Goal: Navigation & Orientation: Find specific page/section

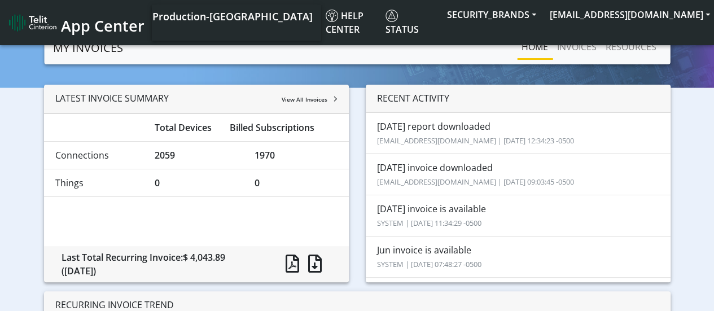
click at [358, 167] on div "RECENT ACTIVITY [DATE] report downloaded [EMAIL_ADDRESS][DOMAIN_NAME] | [DATE] …" at bounding box center [518, 188] width 322 height 207
click at [543, 13] on button "SECURITY_BRANDS" at bounding box center [491, 15] width 103 height 20
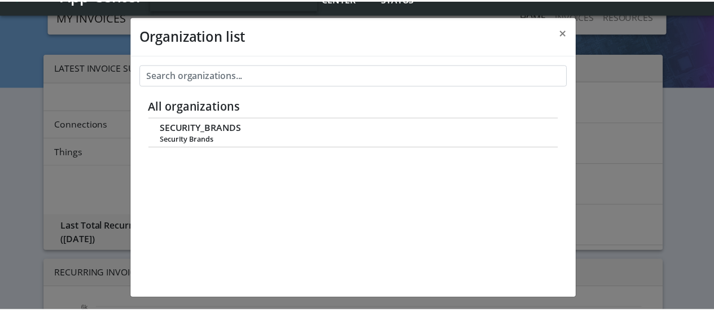
scroll to position [4, 0]
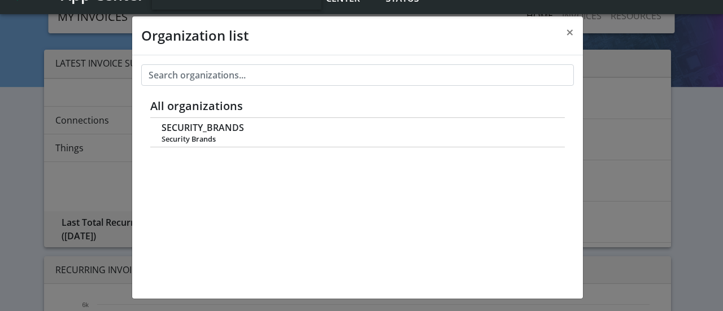
click at [675, 46] on div "Organization list × All organizations SECURITY_BRANDS Security Brands" at bounding box center [361, 155] width 723 height 311
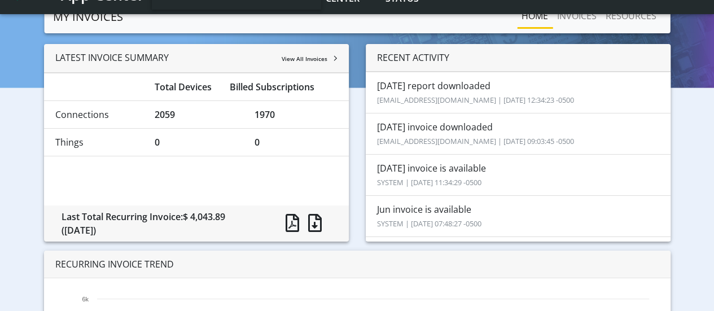
scroll to position [0, 0]
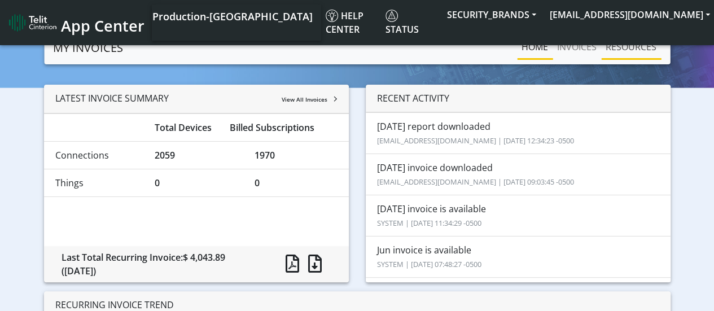
click at [638, 52] on link "RESOURCES" at bounding box center [631, 47] width 60 height 23
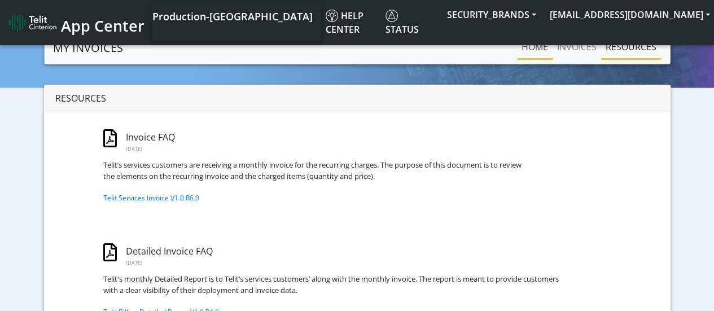
click at [531, 45] on link "Home" at bounding box center [535, 47] width 36 height 23
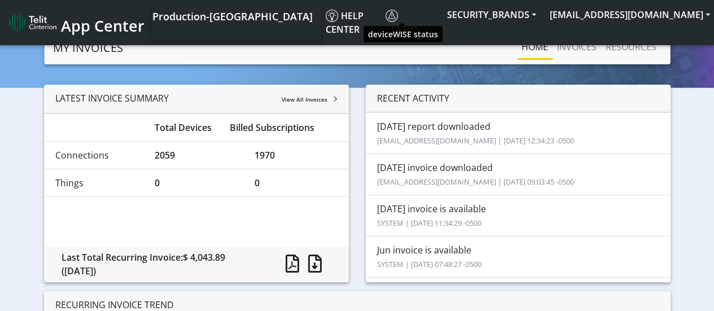
click at [407, 14] on span "Status" at bounding box center [402, 23] width 33 height 26
click at [686, 67] on section "MY INVOICES Home INVOICES RESOURCES LATEST INVOICE SUMMARY View All Invoices To…" at bounding box center [357, 282] width 714 height 502
